Goal: Transaction & Acquisition: Book appointment/travel/reservation

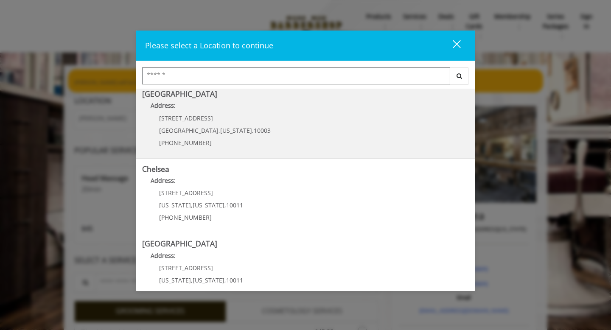
scroll to position [4, 0]
click at [309, 129] on Village "Greenwich Village Address: 60 E 8th St Manhattan , New York , 10003 (212) 598-1…" at bounding box center [305, 122] width 327 height 62
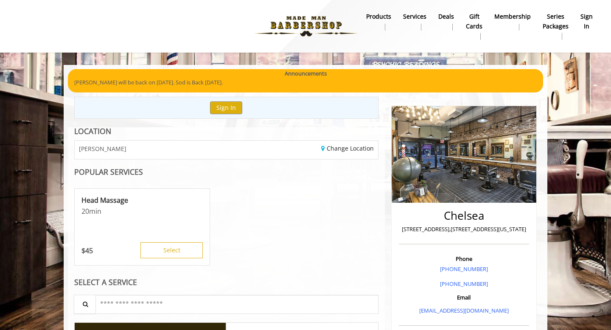
scroll to position [17, 0]
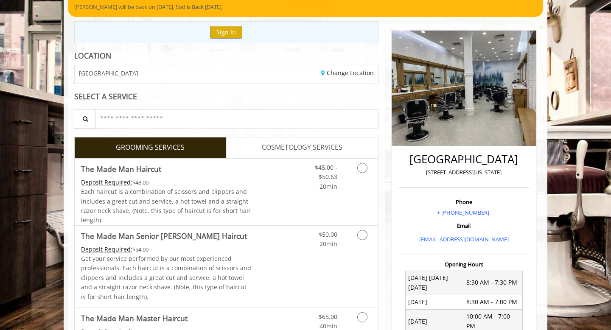
scroll to position [82, 0]
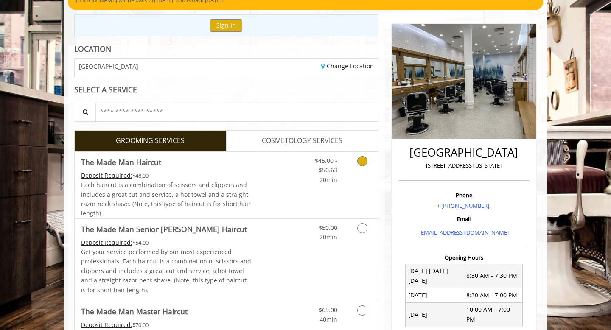
click at [367, 168] on link "Grooming services" at bounding box center [361, 168] width 22 height 33
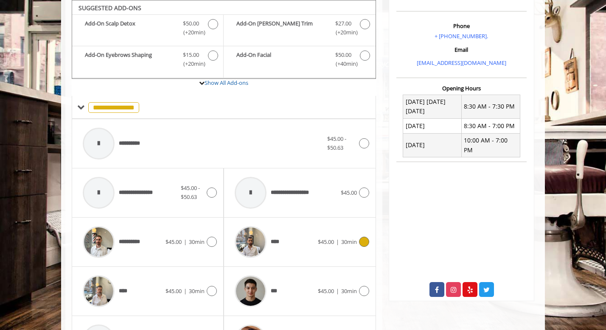
click at [284, 228] on span "****" at bounding box center [258, 242] width 55 height 40
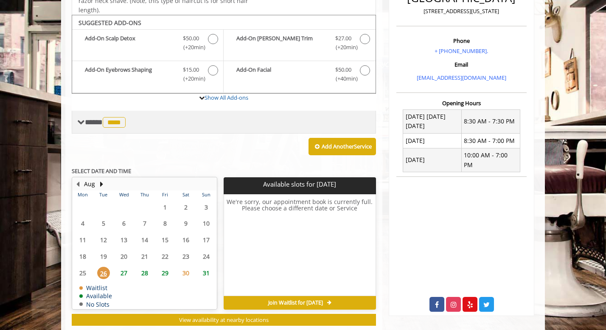
scroll to position [235, 0]
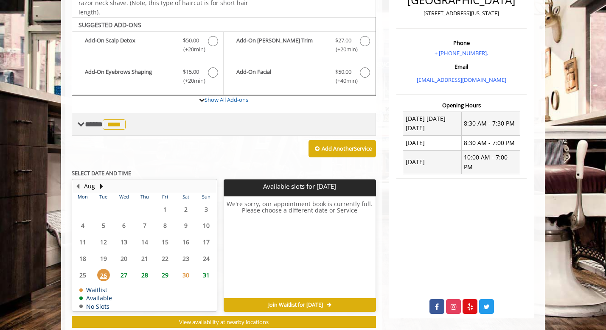
click at [105, 127] on span "**** **** ********" at bounding box center [106, 125] width 43 height 8
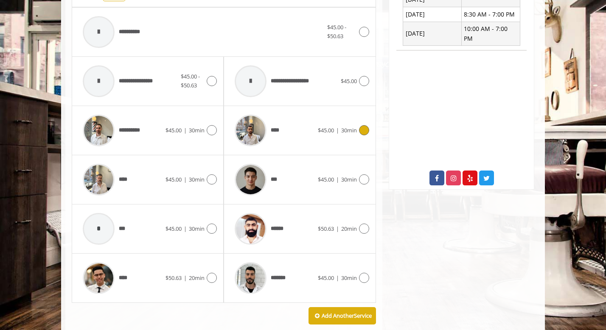
scroll to position [382, 0]
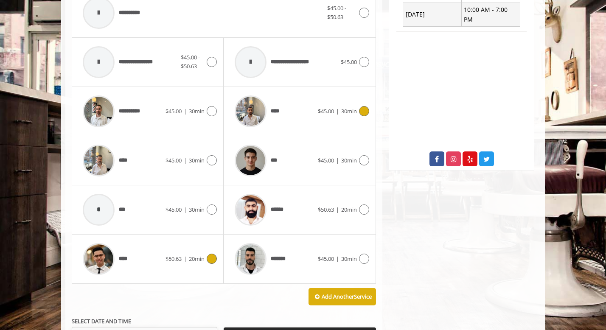
click at [205, 260] on div at bounding box center [211, 259] width 12 height 10
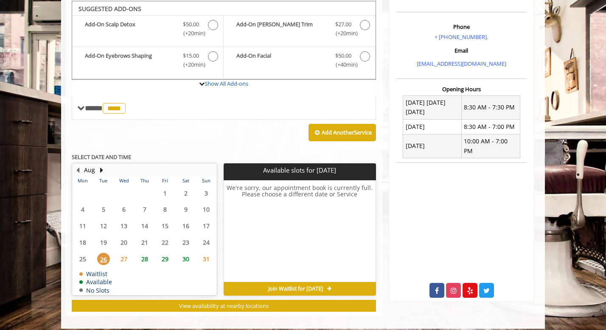
scroll to position [252, 0]
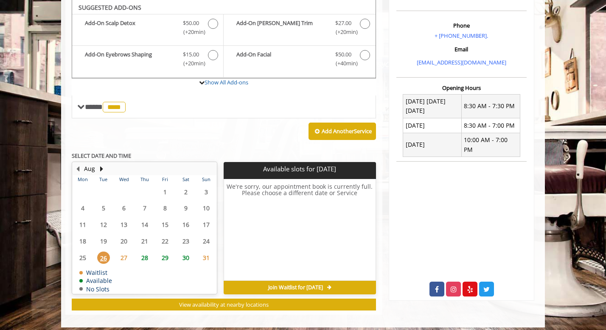
click at [123, 253] on span "27" at bounding box center [124, 258] width 13 height 12
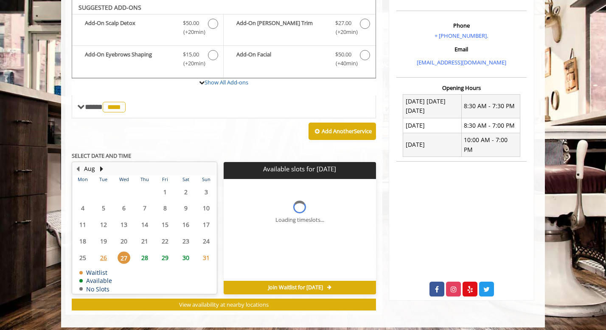
scroll to position [258, 0]
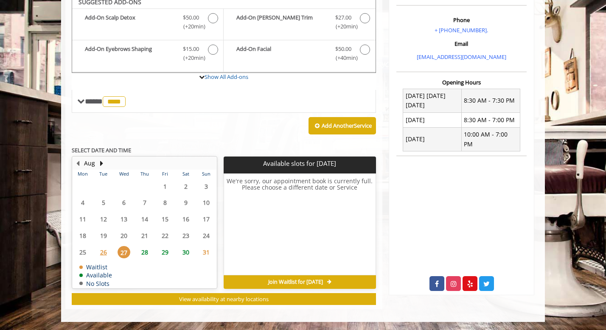
click at [140, 250] on span "28" at bounding box center [144, 252] width 13 height 12
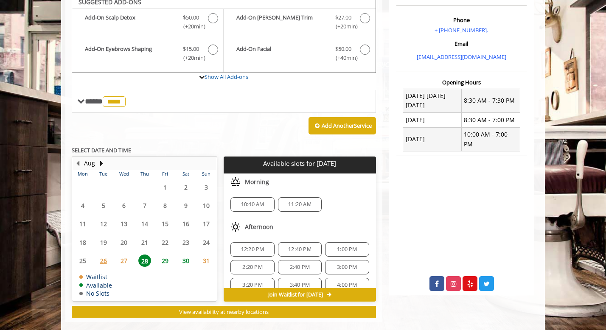
scroll to position [270, 0]
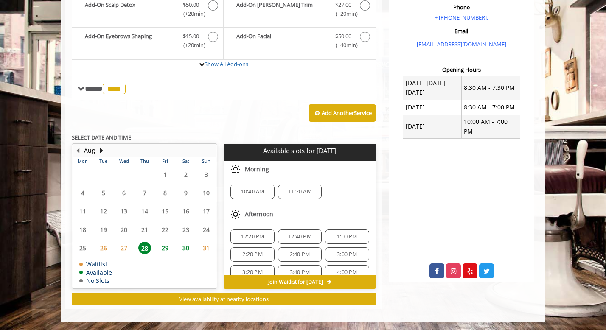
click at [203, 253] on span "31" at bounding box center [206, 248] width 13 height 12
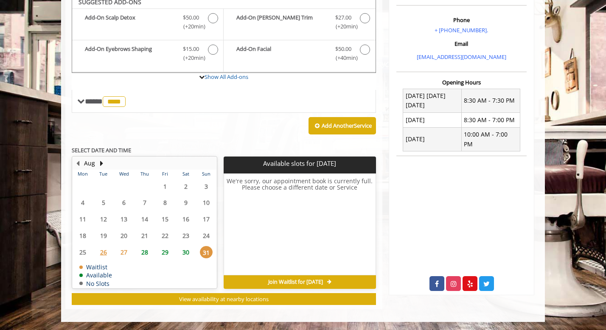
click at [185, 254] on span "30" at bounding box center [186, 252] width 13 height 12
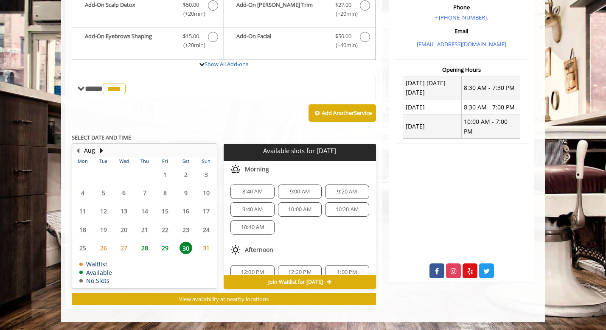
click at [129, 251] on span "27" at bounding box center [124, 248] width 13 height 12
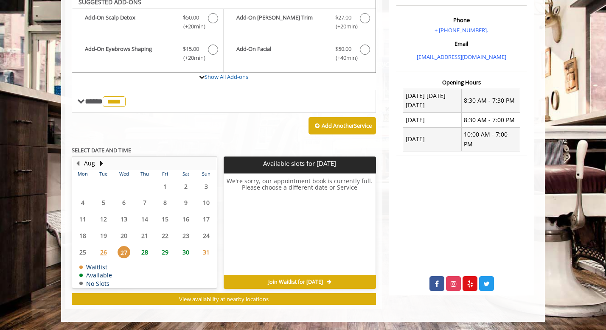
click at [143, 251] on span "28" at bounding box center [144, 252] width 13 height 12
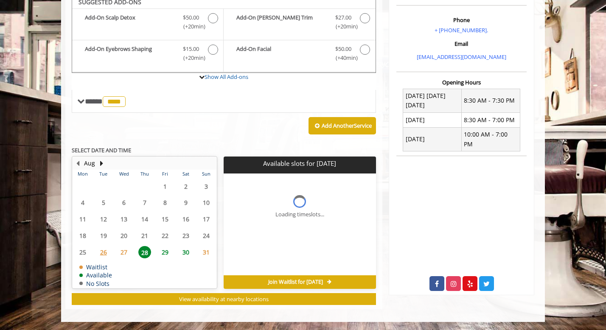
scroll to position [270, 0]
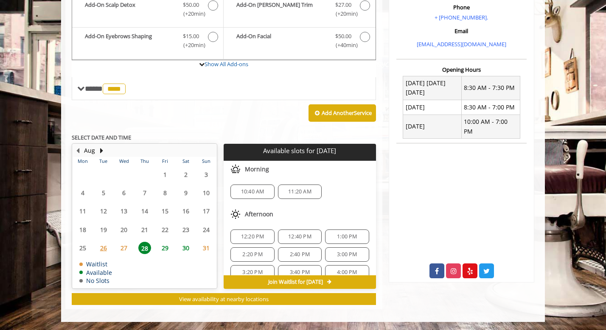
click at [201, 249] on span "31" at bounding box center [206, 248] width 13 height 12
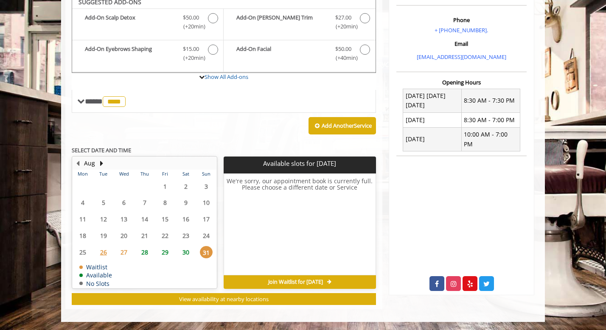
click at [190, 250] on span "30" at bounding box center [186, 252] width 13 height 12
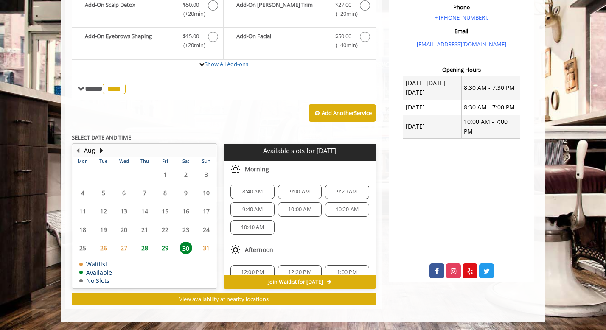
click at [171, 250] on span "29" at bounding box center [165, 248] width 13 height 12
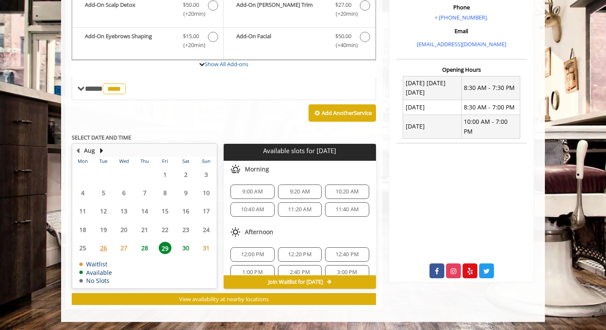
click at [187, 251] on span "30" at bounding box center [186, 248] width 13 height 12
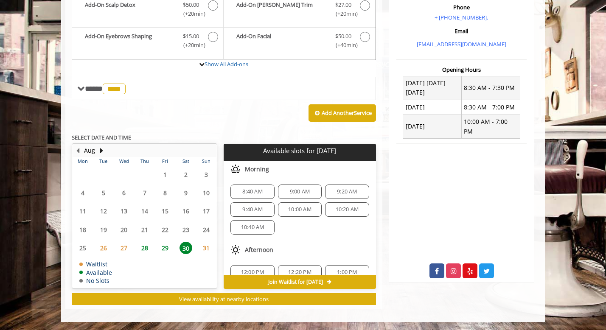
click at [104, 243] on span "26" at bounding box center [103, 248] width 13 height 12
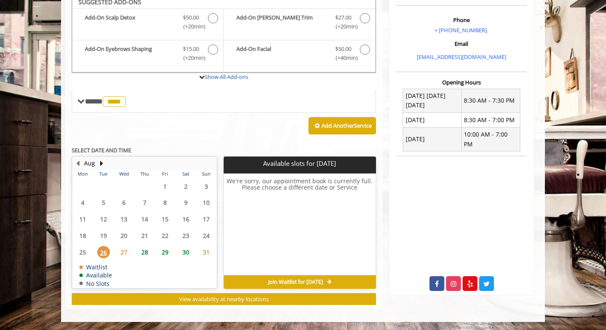
click at [323, 282] on span "Join Waitlist for [DATE]" at bounding box center [295, 282] width 55 height 7
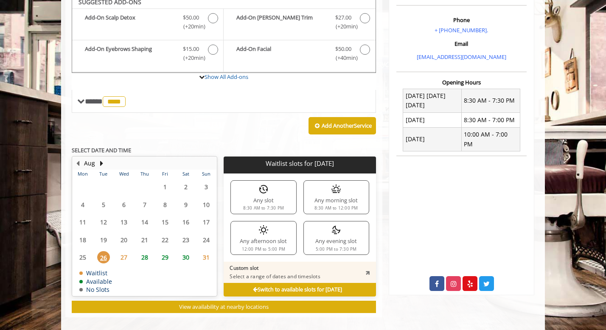
scroll to position [266, 0]
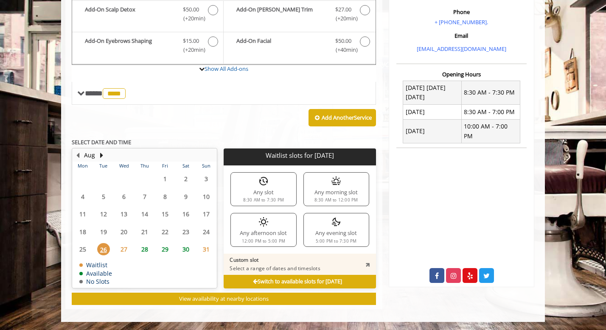
click at [346, 239] on div "5:00 PM to 7:30 PM" at bounding box center [336, 241] width 41 height 4
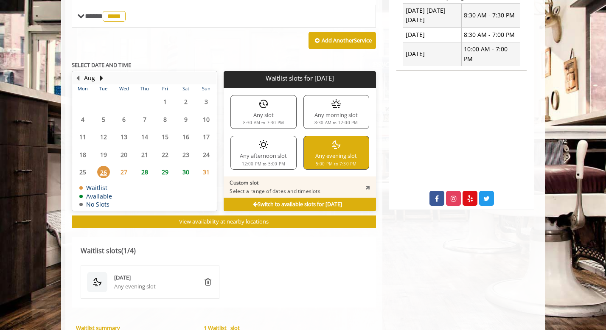
scroll to position [343, 0]
